Goal: Transaction & Acquisition: Purchase product/service

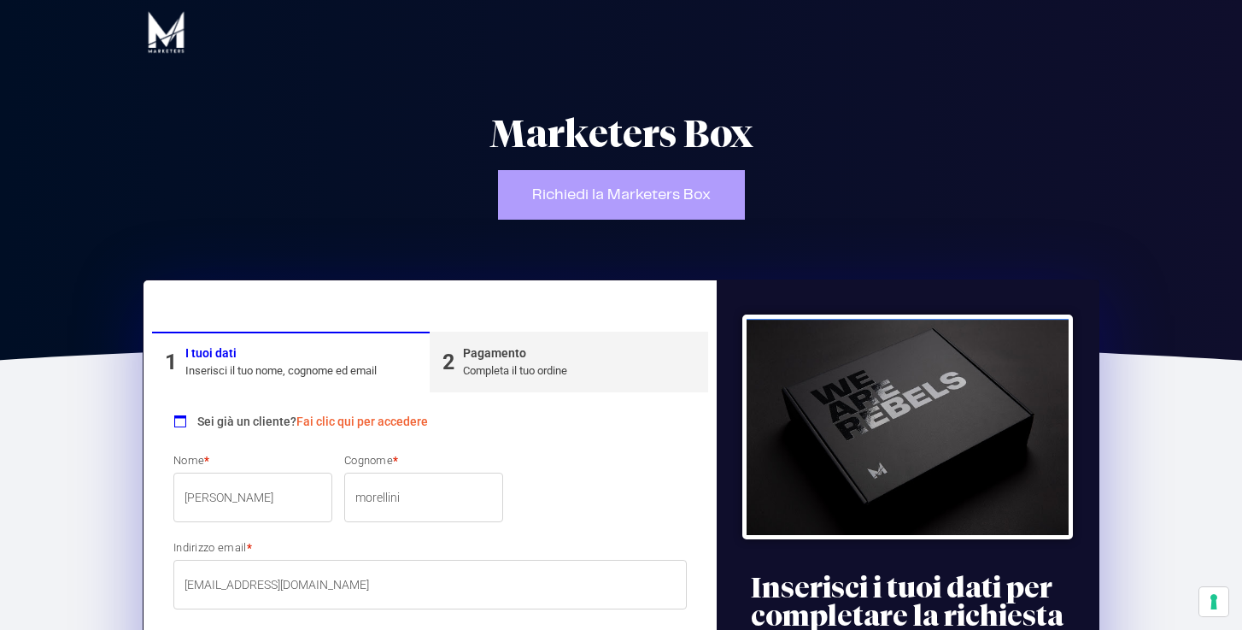
select select "RE"
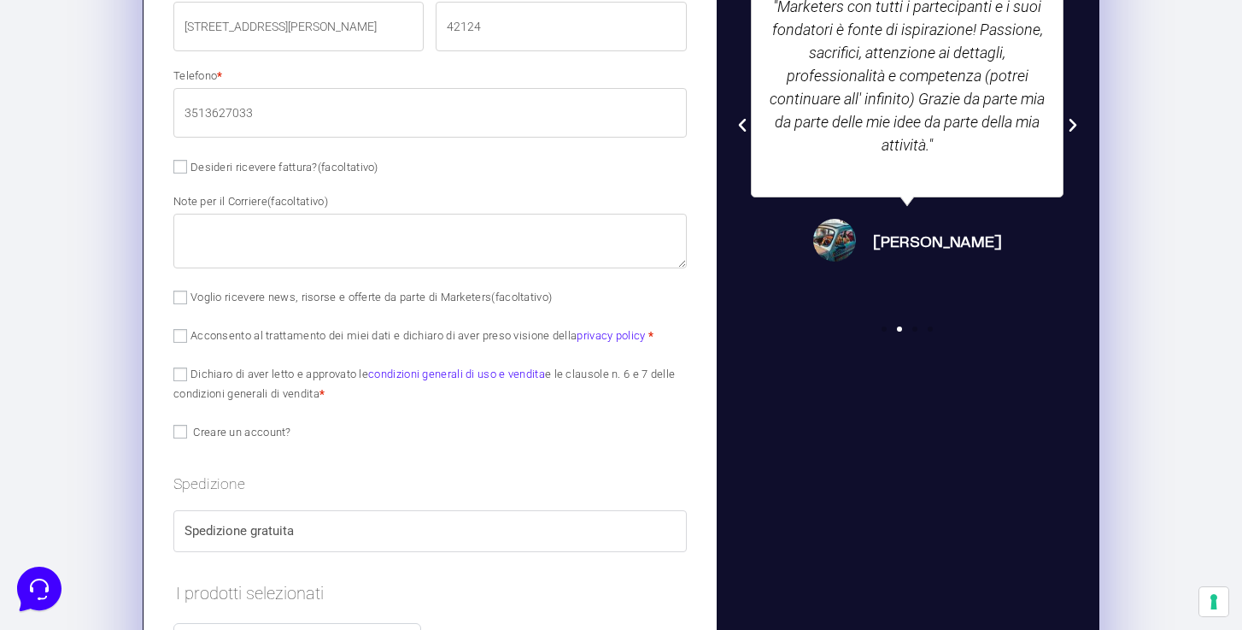
scroll to position [899, 0]
click at [176, 330] on input "Acconsento al trattamento dei miei dati e dichiaro di aver preso visione della …" at bounding box center [180, 335] width 14 height 14
checkbox input "true"
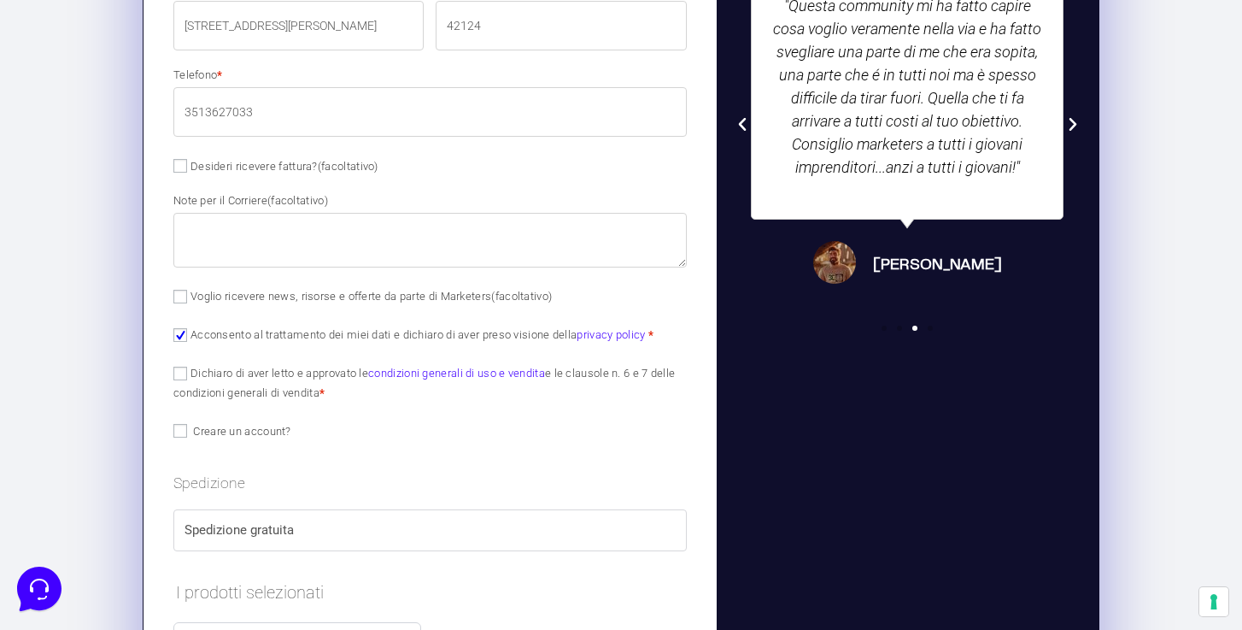
click at [179, 369] on input "Dichiaro di aver letto e approvato le condizioni generali di uso e vendita e le…" at bounding box center [180, 374] width 14 height 14
checkbox input "true"
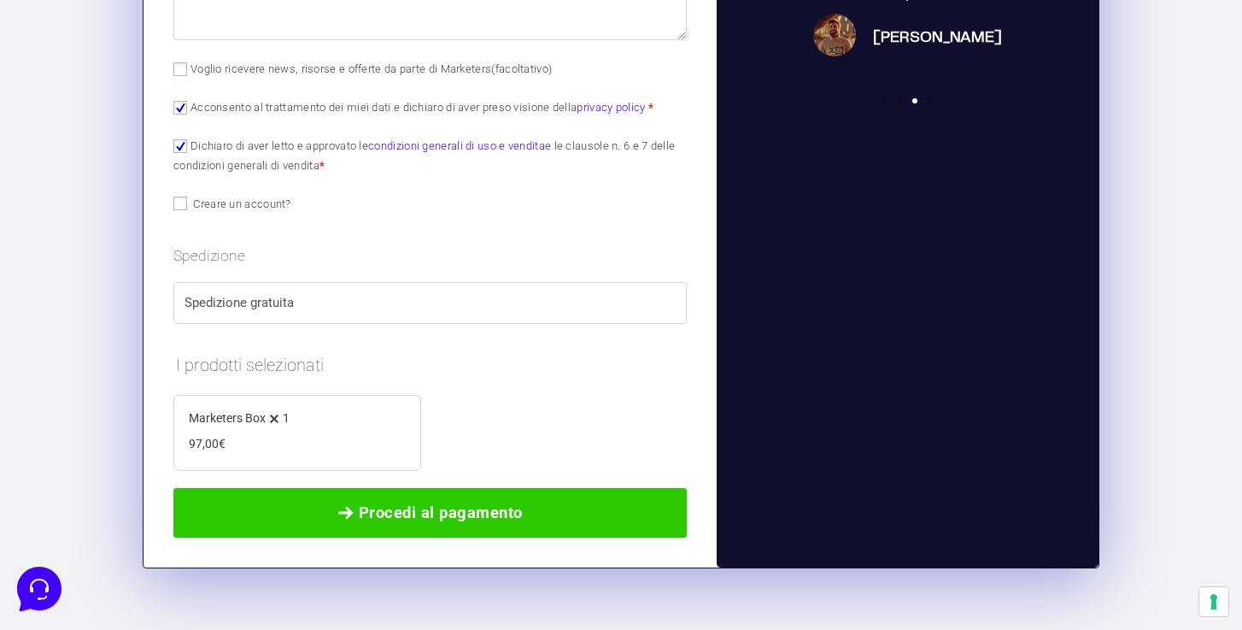
scroll to position [1147, 0]
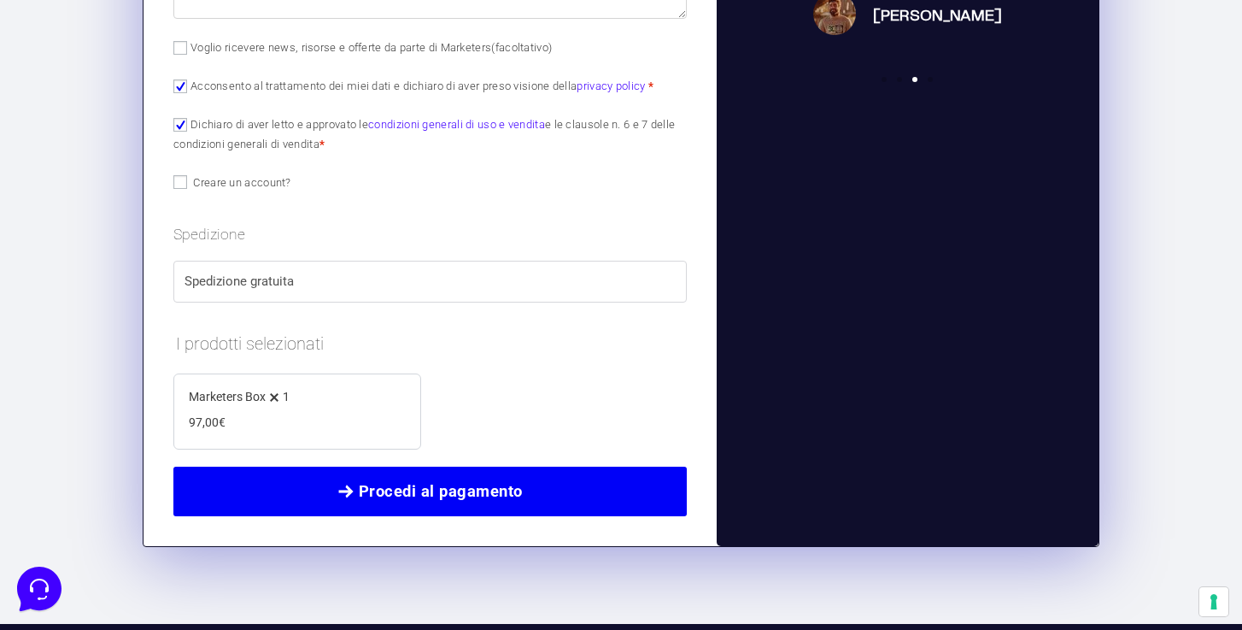
click at [332, 479] on span "Procedi al pagamento" at bounding box center [430, 491] width 471 height 24
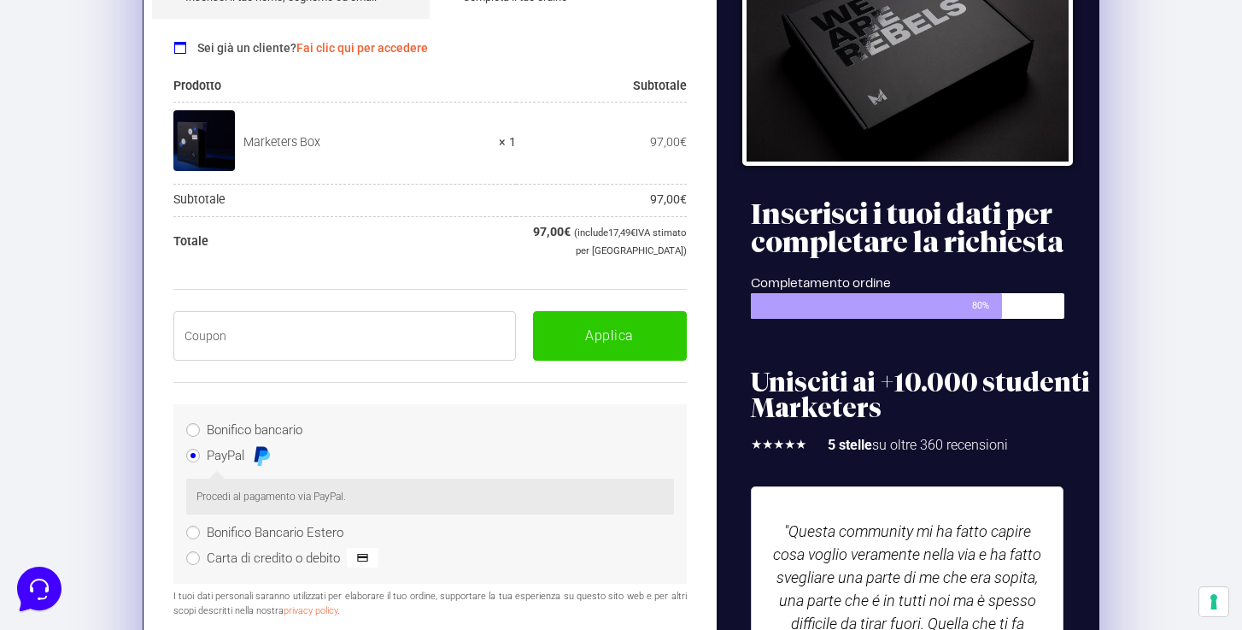
scroll to position [289, 0]
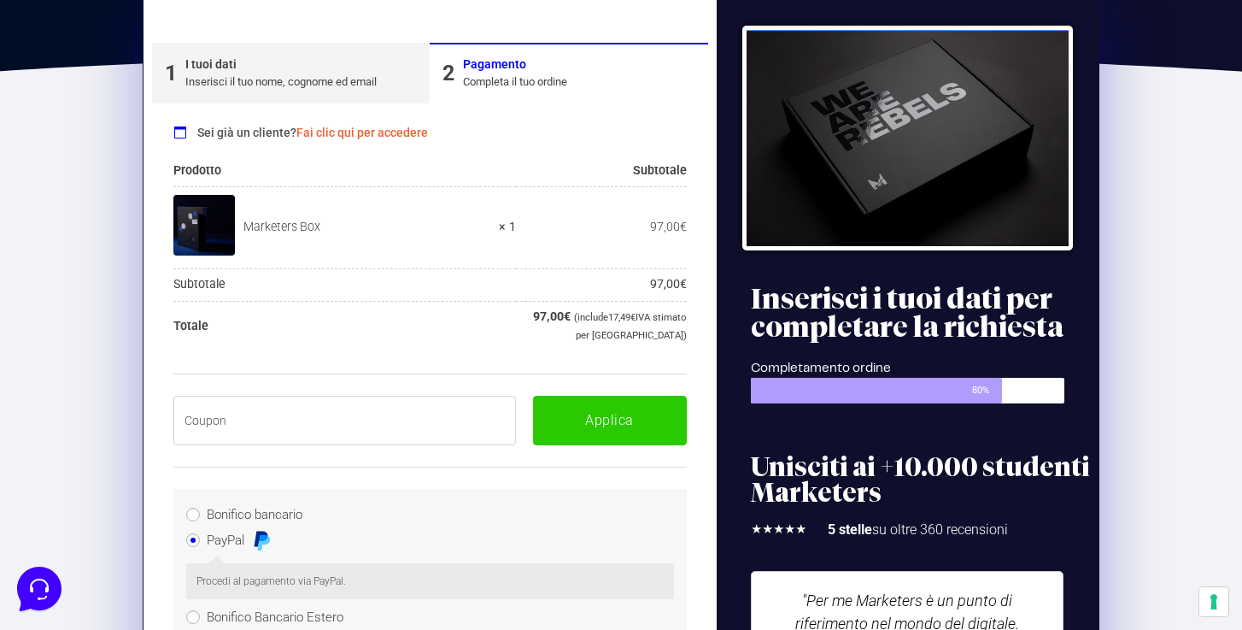
click at [331, 423] on input "text" at bounding box center [344, 421] width 343 height 50
paste input "BOXPRO100OFF"
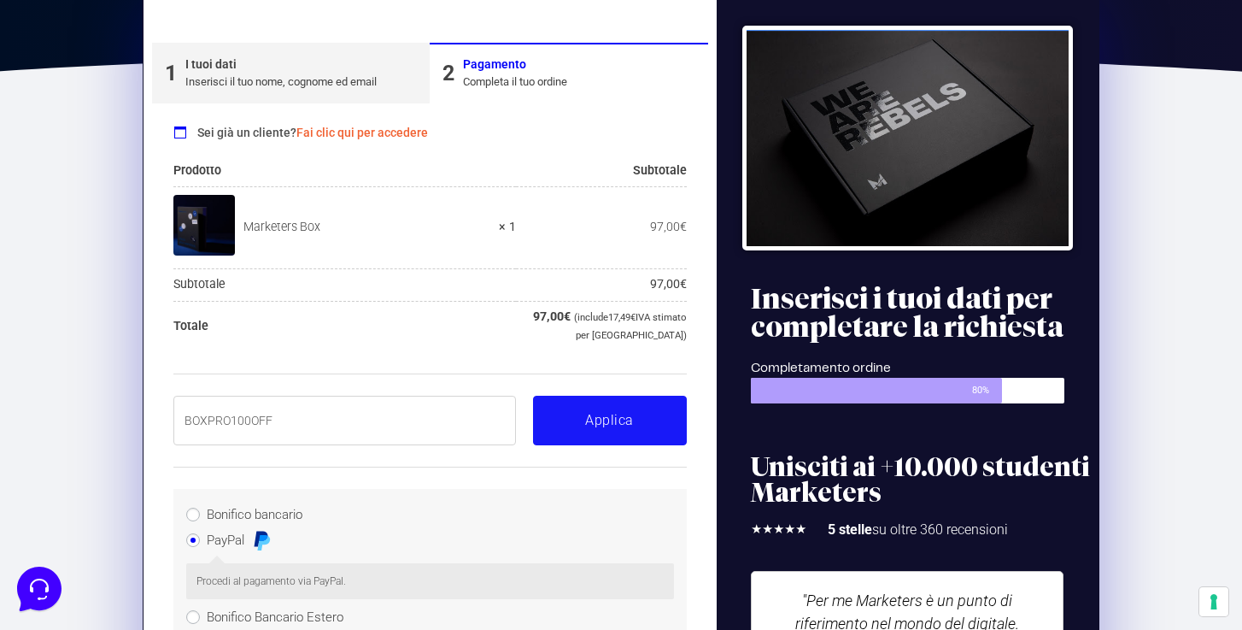
type input "BOXPRO100OFF"
click at [621, 411] on button "Applica" at bounding box center [610, 421] width 154 height 50
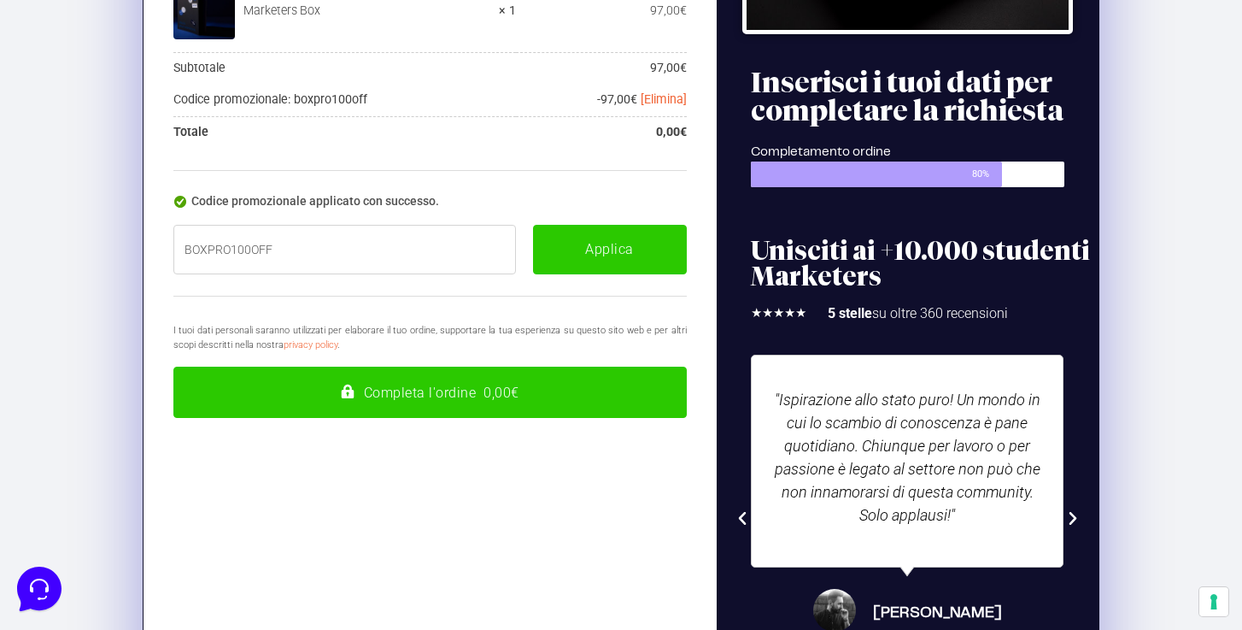
scroll to position [515, 0]
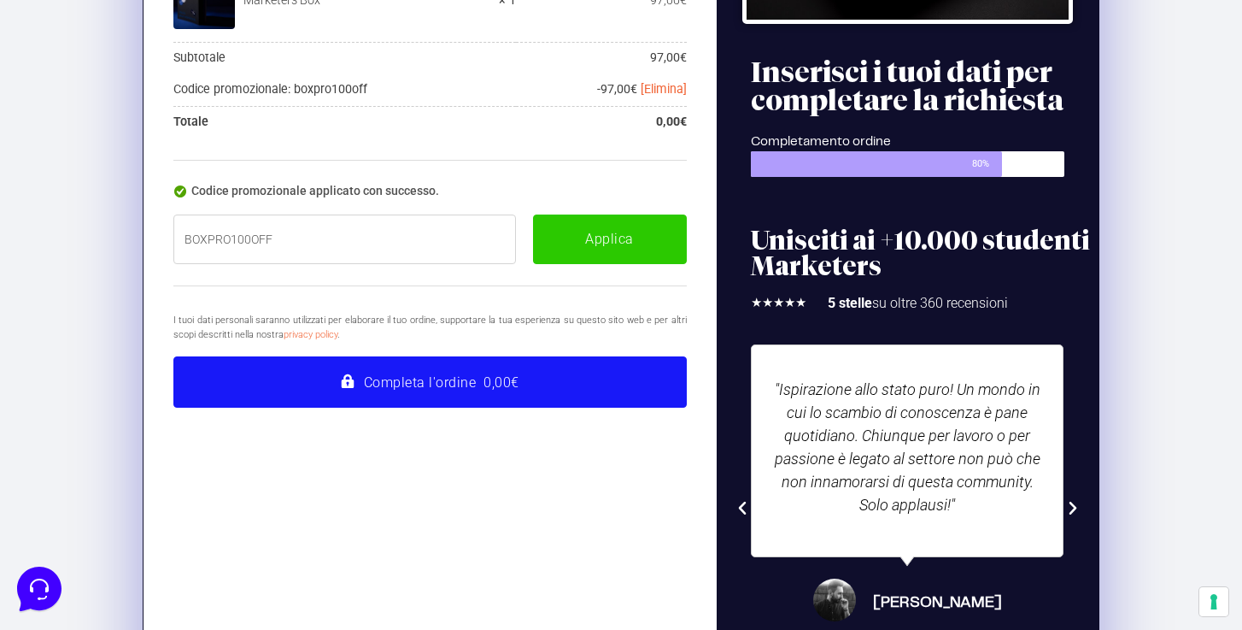
click at [533, 367] on button "Completa l'ordine 0,00€" at bounding box center [429, 381] width 513 height 51
